Goal: Task Accomplishment & Management: Manage account settings

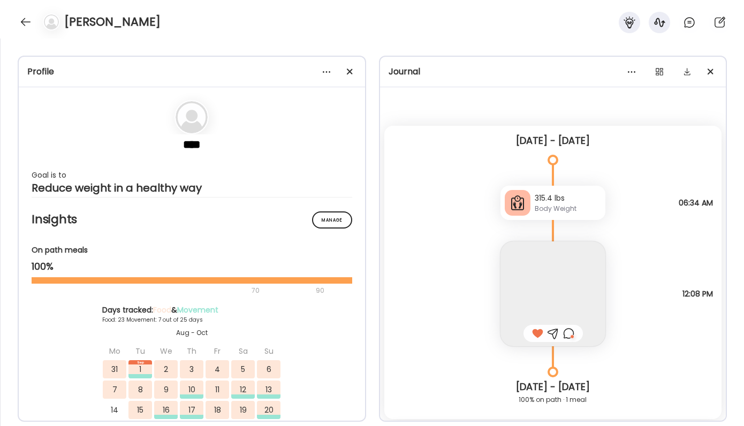
scroll to position [14914, 0]
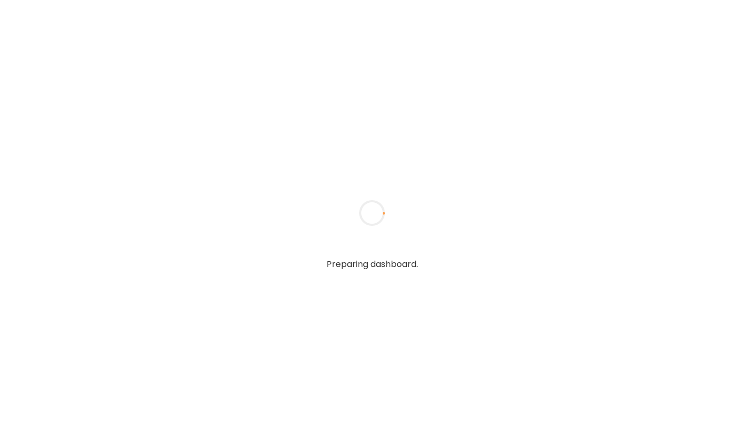
type textarea "**********"
type input "**********"
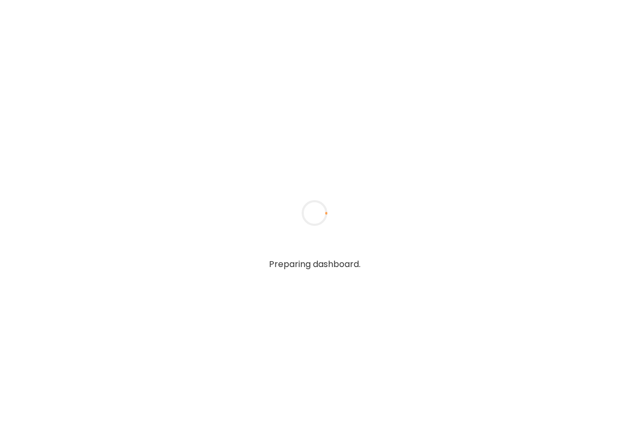
type textarea "**********"
type input "**********"
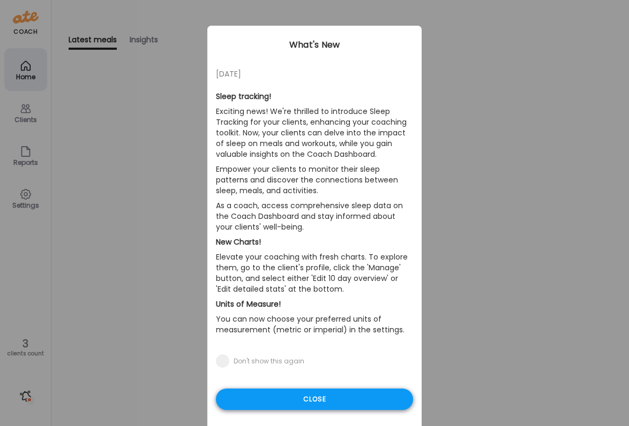
click at [283, 400] on div "Close" at bounding box center [314, 399] width 197 height 21
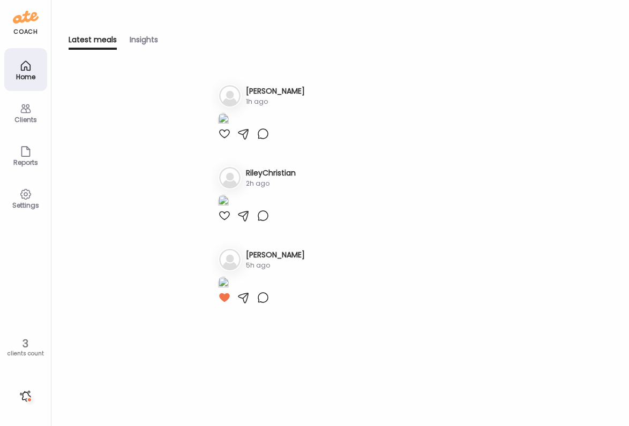
click at [26, 63] on icon at bounding box center [25, 65] width 13 height 13
click at [32, 71] on div "Home" at bounding box center [25, 69] width 43 height 43
click at [29, 127] on div "Clients" at bounding box center [25, 112] width 43 height 43
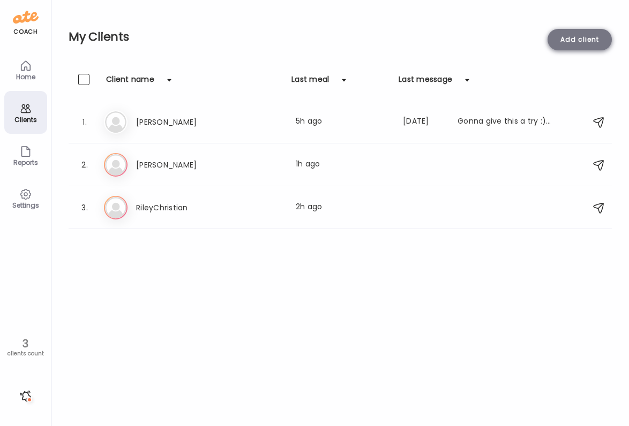
click at [570, 33] on div "Add client" at bounding box center [579, 39] width 64 height 21
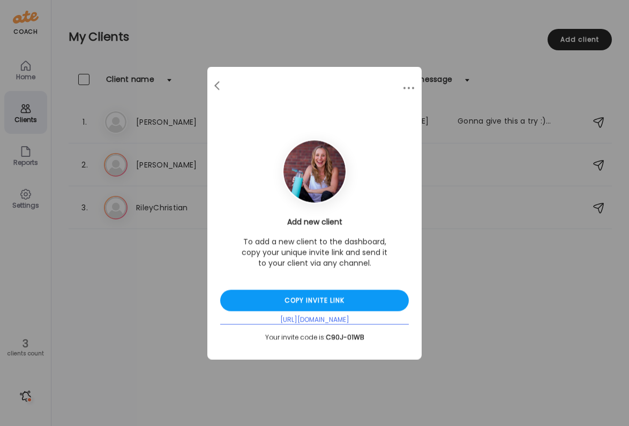
click at [342, 318] on div "[URL][DOMAIN_NAME]" at bounding box center [314, 320] width 189 height 9
click at [338, 318] on div "[URL][DOMAIN_NAME]" at bounding box center [314, 320] width 189 height 9
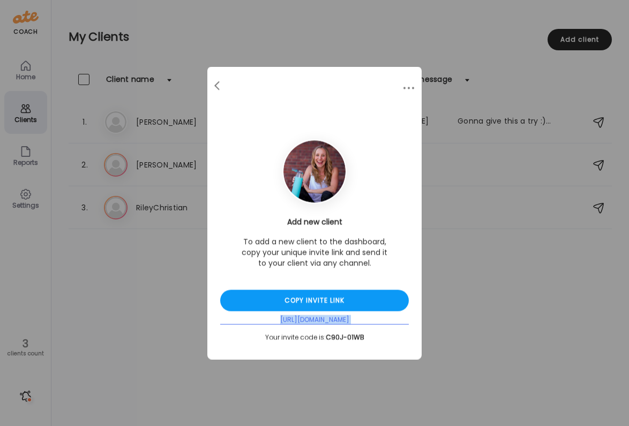
click at [338, 318] on div "[URL][DOMAIN_NAME]" at bounding box center [314, 320] width 189 height 9
click at [473, 298] on div "Ate Coach Dashboard Wahoo! It’s official Take a moment to set up your Coach Pro…" at bounding box center [314, 213] width 629 height 426
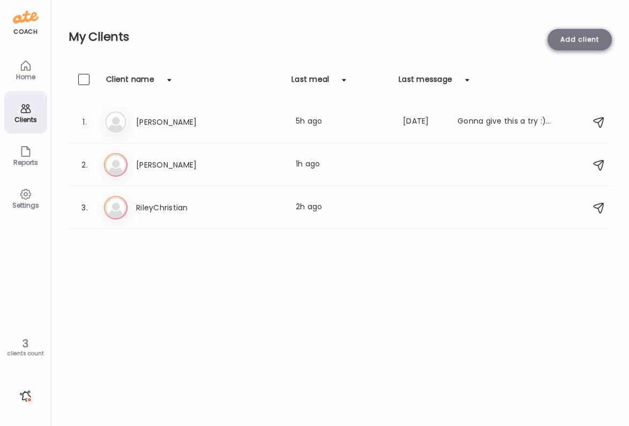
click at [557, 35] on div "Add client" at bounding box center [579, 39] width 64 height 21
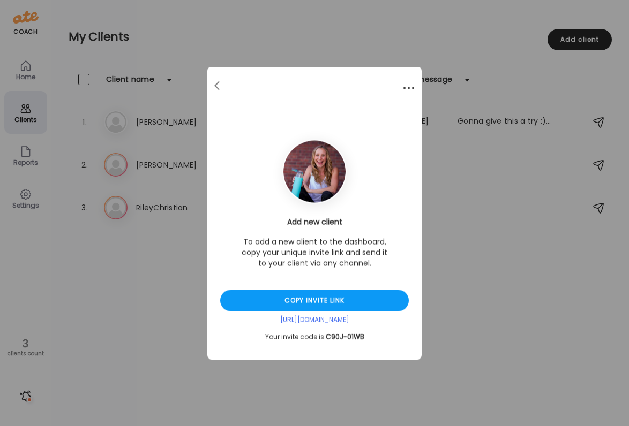
click at [408, 80] on div at bounding box center [408, 88] width 21 height 21
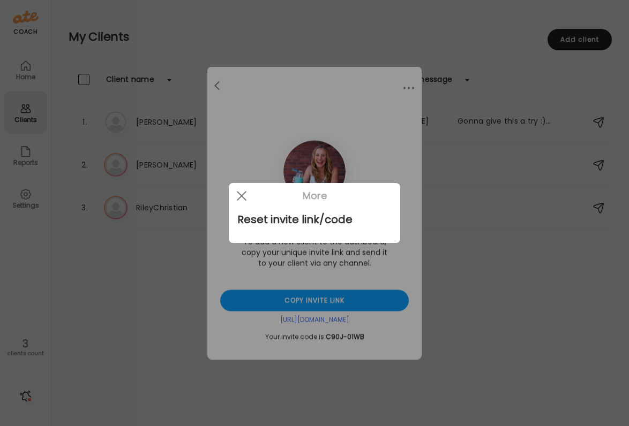
click at [407, 86] on div at bounding box center [314, 213] width 629 height 426
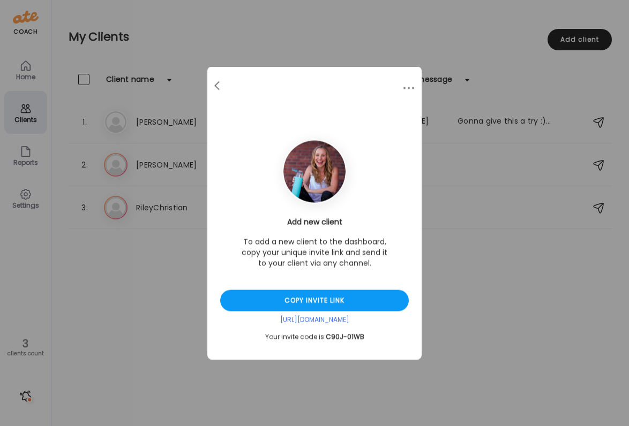
click at [407, 86] on div at bounding box center [314, 213] width 629 height 426
click at [407, 86] on div at bounding box center [408, 88] width 21 height 21
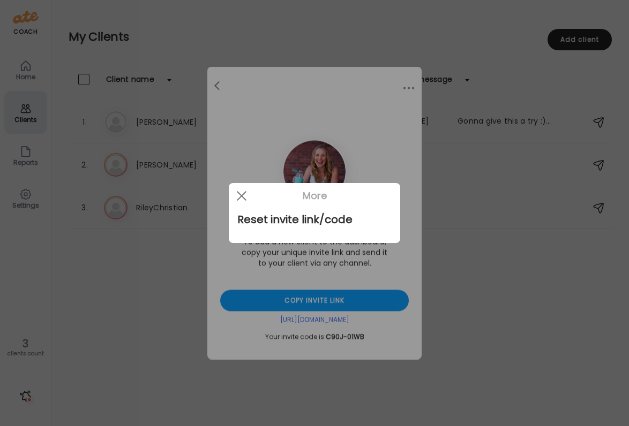
click at [437, 207] on div at bounding box center [314, 213] width 629 height 426
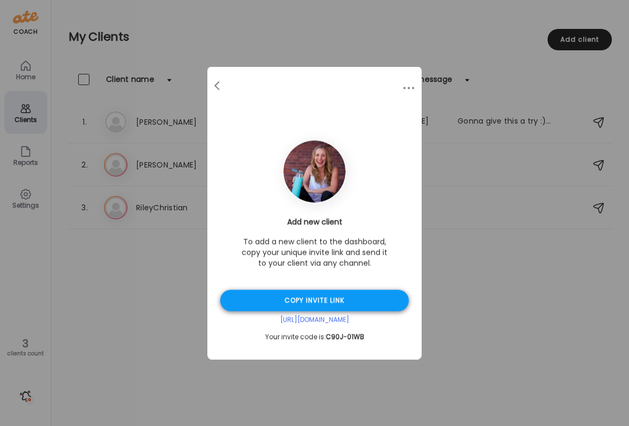
click at [280, 305] on div "Copy invite link" at bounding box center [314, 300] width 189 height 21
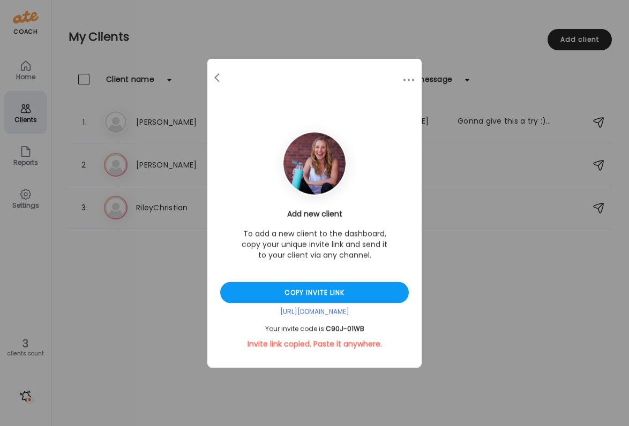
click at [96, 306] on div "Ate Coach Dashboard Wahoo! It’s official Take a moment to set up your Coach Pro…" at bounding box center [314, 213] width 629 height 426
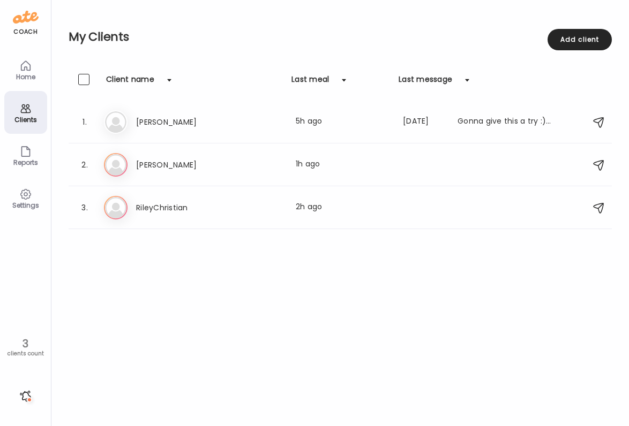
click at [28, 395] on div at bounding box center [25, 396] width 17 height 17
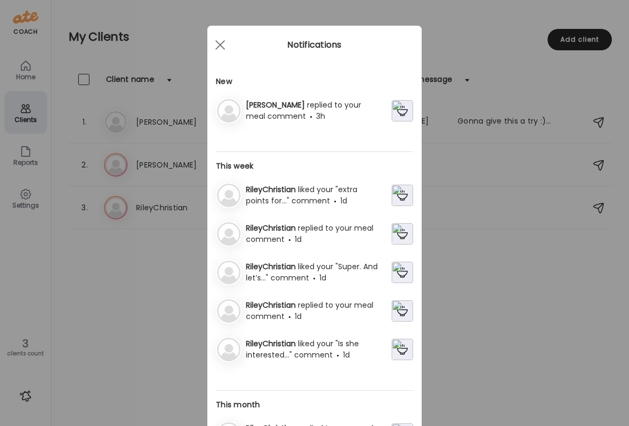
click at [464, 231] on div "Ate Coach Dashboard Wahoo! It’s official Take a moment to set up your Coach Pro…" at bounding box center [314, 213] width 629 height 426
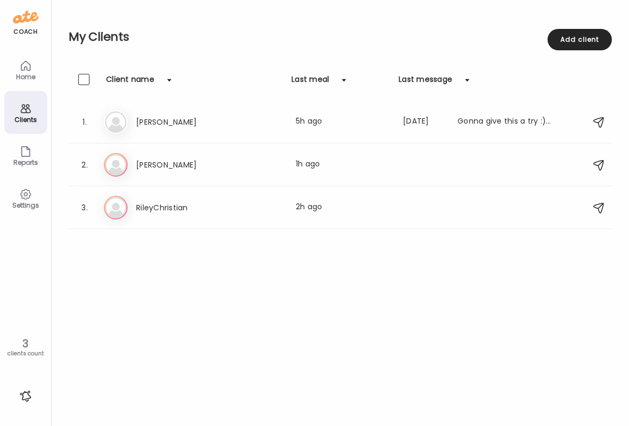
click at [21, 192] on icon at bounding box center [25, 194] width 13 height 13
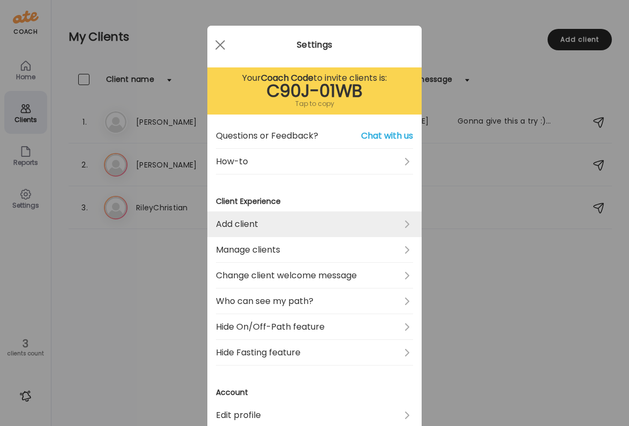
click at [296, 228] on link "Add client" at bounding box center [314, 225] width 197 height 26
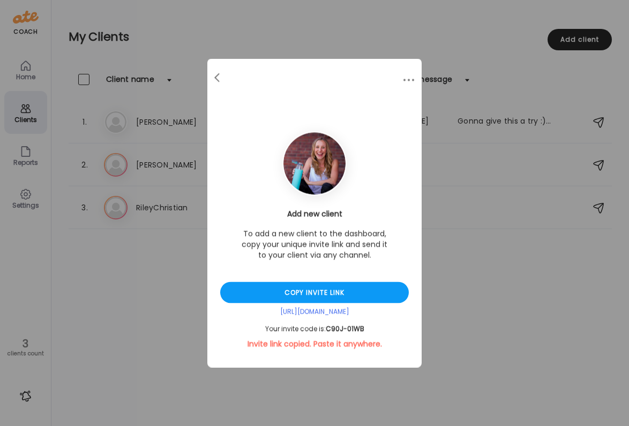
click at [448, 304] on div "Ate Coach Dashboard Wahoo! It’s official Take a moment to set up your Coach Pro…" at bounding box center [314, 213] width 629 height 426
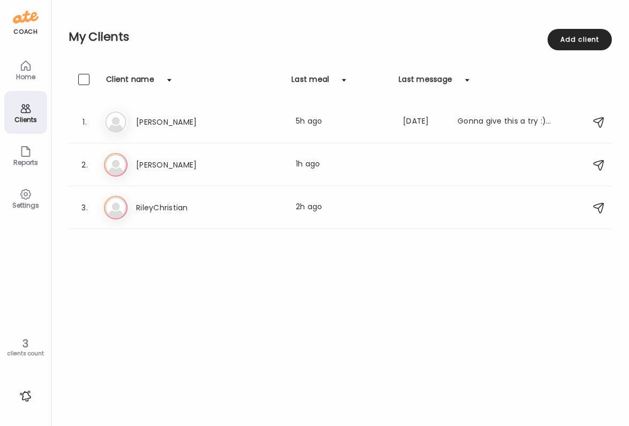
click at [24, 394] on div at bounding box center [25, 396] width 17 height 17
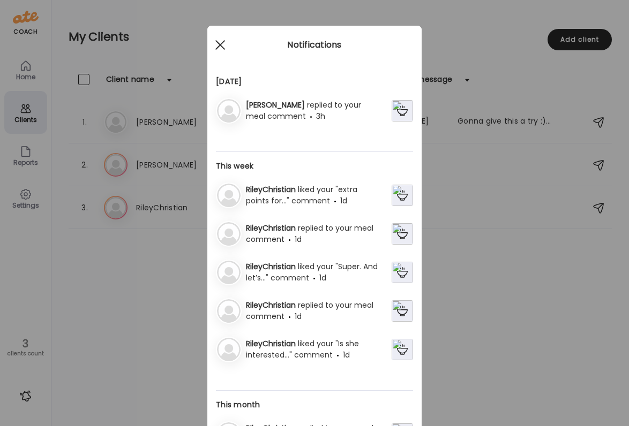
click at [217, 46] on div at bounding box center [219, 44] width 21 height 21
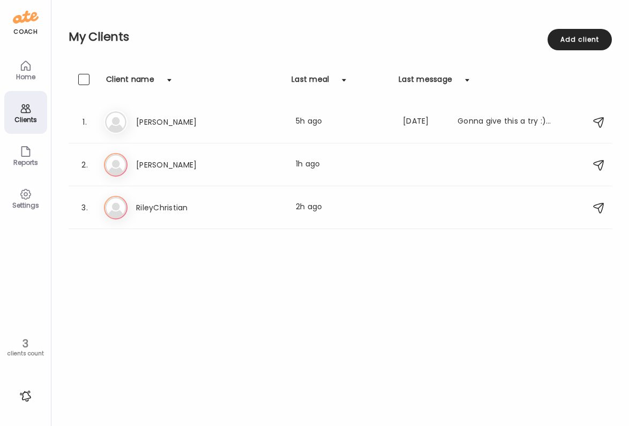
click at [32, 194] on icon at bounding box center [25, 194] width 13 height 13
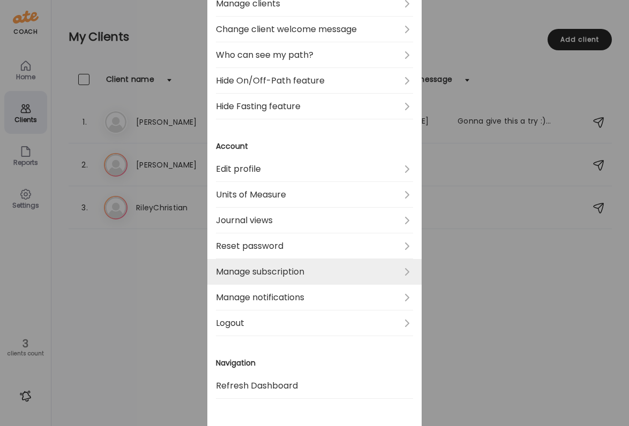
scroll to position [247, 0]
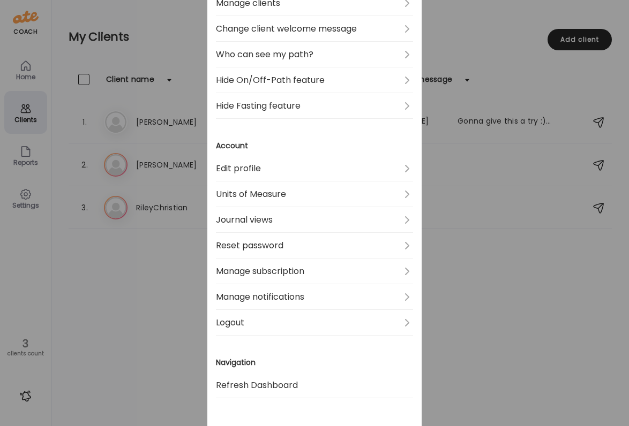
click at [436, 299] on div "Ate Coach Dashboard Wahoo! It’s official Take a moment to set up your Coach Pro…" at bounding box center [314, 213] width 629 height 426
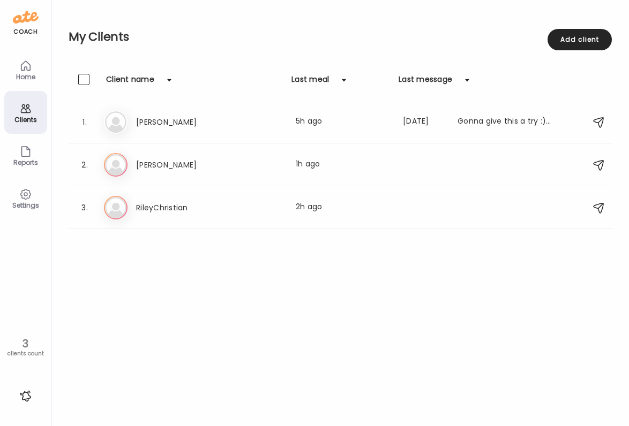
click at [40, 65] on div "Home" at bounding box center [25, 69] width 43 height 43
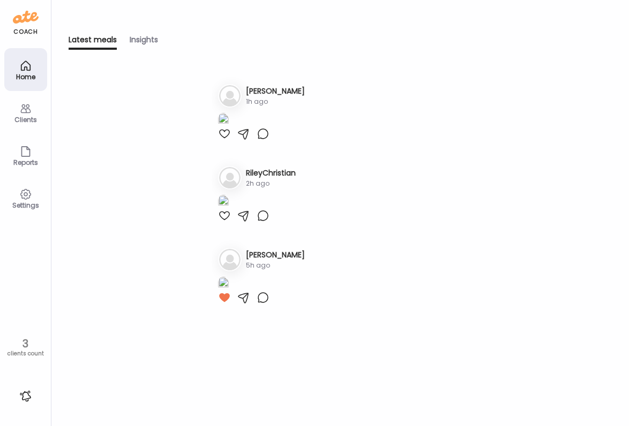
click at [25, 34] on div "coach" at bounding box center [25, 31] width 24 height 9
click at [21, 393] on div at bounding box center [25, 396] width 17 height 17
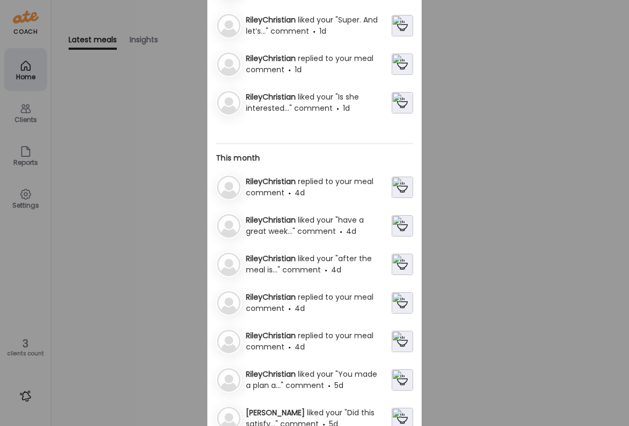
click at [570, 193] on div "Ate Coach Dashboard Wahoo! It’s official Take a moment to set up your Coach Pro…" at bounding box center [314, 213] width 629 height 426
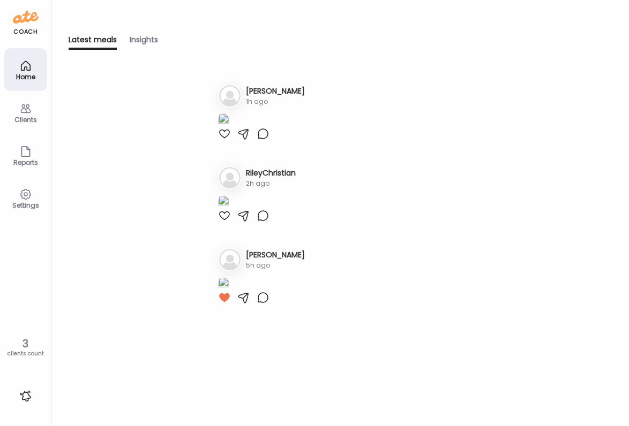
click at [17, 71] on div "Home" at bounding box center [25, 69] width 43 height 43
click at [29, 398] on div at bounding box center [25, 396] width 17 height 17
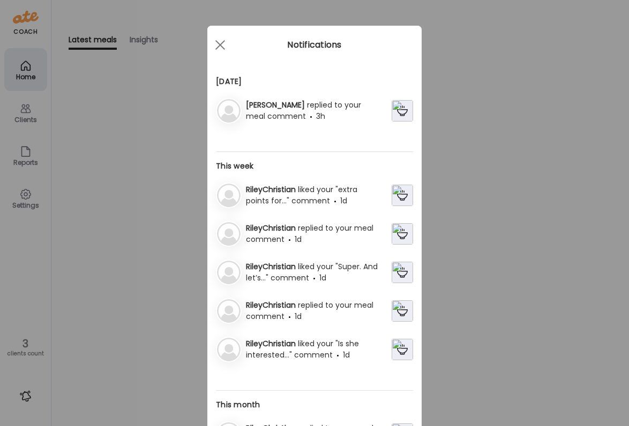
scroll to position [-1, 0]
click at [97, 89] on div "Ate Coach Dashboard Wahoo! It’s official Take a moment to set up your Coach Pro…" at bounding box center [314, 213] width 629 height 426
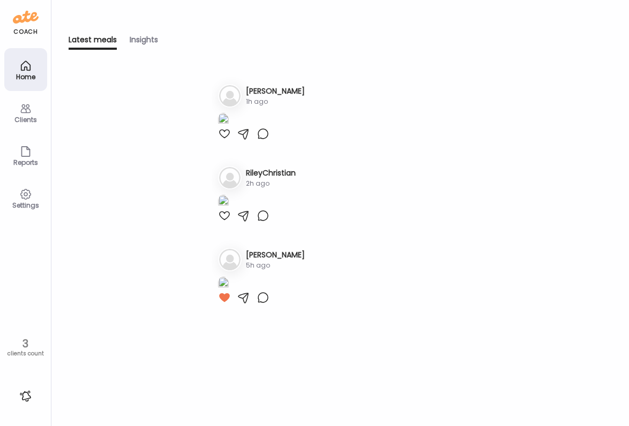
scroll to position [0, 0]
click at [26, 88] on div "Home" at bounding box center [25, 69] width 43 height 43
click at [26, 111] on icon at bounding box center [25, 108] width 10 height 9
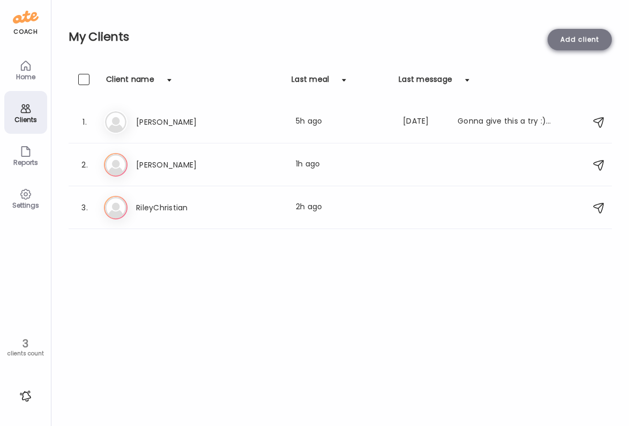
click at [578, 42] on div "Add client" at bounding box center [579, 39] width 64 height 21
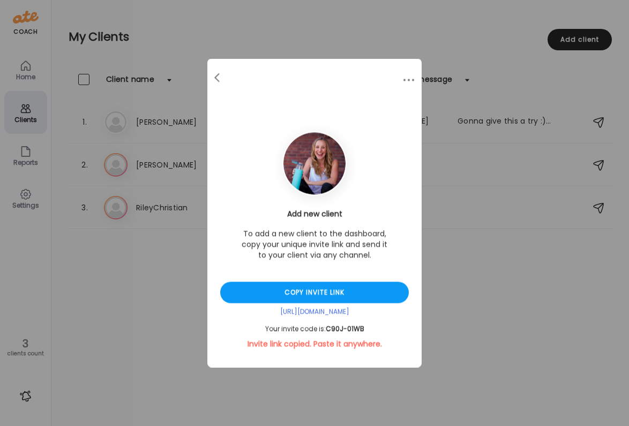
drag, startPoint x: 373, startPoint y: 328, endPoint x: 325, endPoint y: 331, distance: 48.9
click at [325, 331] on div "Your invite code is: C90J-01WB" at bounding box center [314, 329] width 189 height 9
copy div "C90J-01WB"
click at [215, 73] on div at bounding box center [217, 77] width 21 height 21
